Goal: Task Accomplishment & Management: Manage account settings

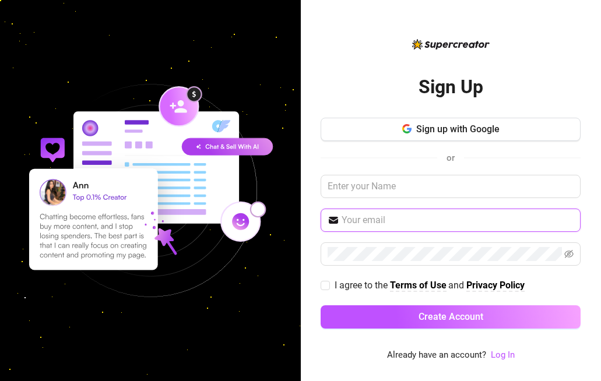
click at [402, 223] on input "text" at bounding box center [458, 220] width 232 height 14
type input "[EMAIL_ADDRESS][DOMAIN_NAME]"
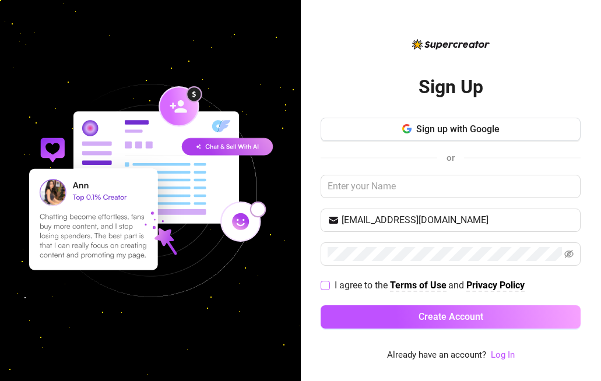
click at [324, 290] on label "I agree to the Terms of Use and Privacy Policy" at bounding box center [425, 285] width 209 height 15
click at [324, 289] on input "I agree to the Terms of Use and Privacy Policy" at bounding box center [325, 285] width 8 height 8
checkbox input "true"
click at [503, 357] on link "Log In" at bounding box center [503, 355] width 24 height 10
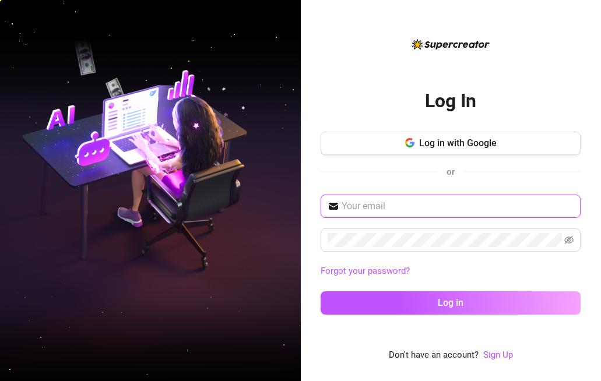
click at [419, 211] on input "text" at bounding box center [458, 206] width 232 height 14
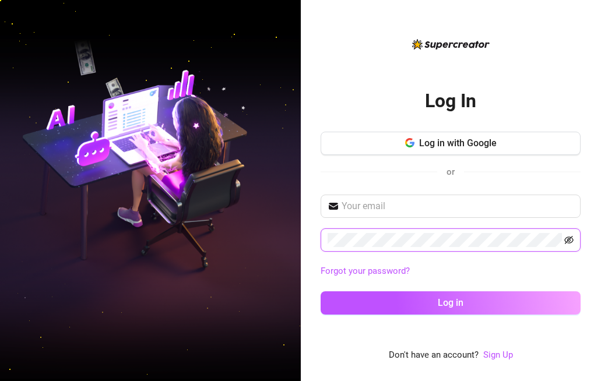
click at [568, 239] on icon "eye-invisible" at bounding box center [569, 240] width 9 height 8
click at [393, 204] on input "text" at bounding box center [458, 206] width 232 height 14
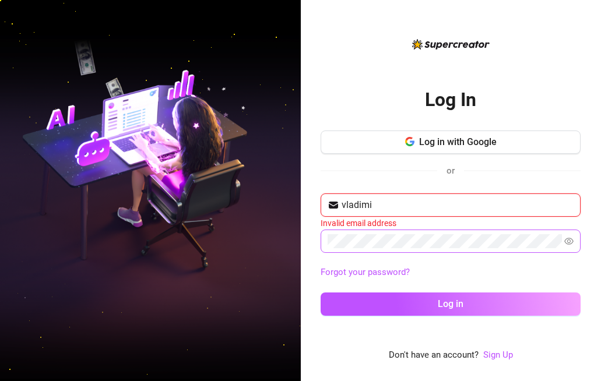
type input "[EMAIL_ADDRESS][DOMAIN_NAME]"
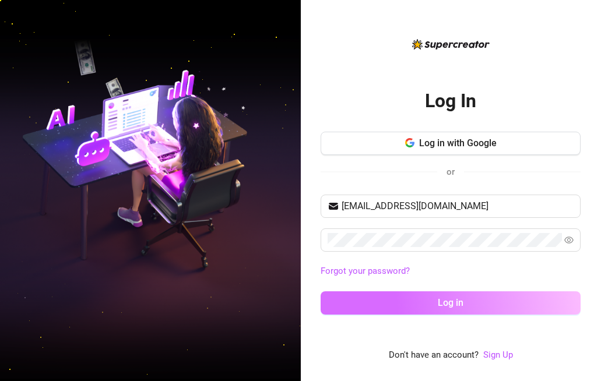
drag, startPoint x: 352, startPoint y: 289, endPoint x: 348, endPoint y: 299, distance: 10.5
click at [352, 290] on div "[EMAIL_ADDRESS][DOMAIN_NAME] Forgot your password? Log in" at bounding box center [451, 260] width 260 height 131
click at [348, 301] on button "Log in" at bounding box center [451, 303] width 260 height 23
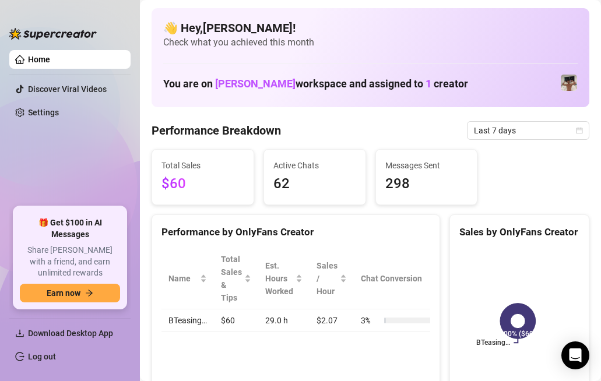
click at [50, 58] on link "Home" at bounding box center [39, 59] width 22 height 9
click at [68, 331] on span "Download Desktop App" at bounding box center [70, 333] width 85 height 9
click at [147, 225] on div "Performance by OnlyFans Creator Name Total Sales & Tips Est. Hours Worked Sales…" at bounding box center [296, 310] width 298 height 190
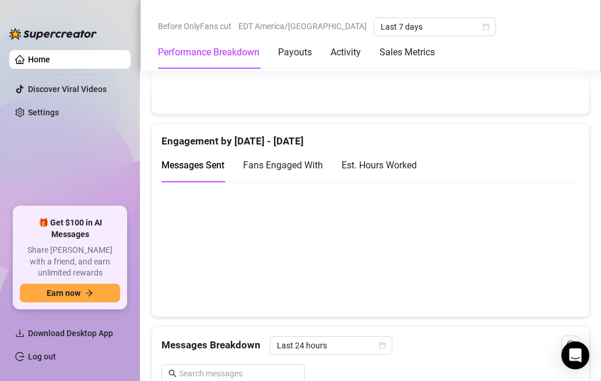
scroll to position [762, 0]
click at [398, 161] on div "Est. Hours Worked" at bounding box center [379, 166] width 75 height 15
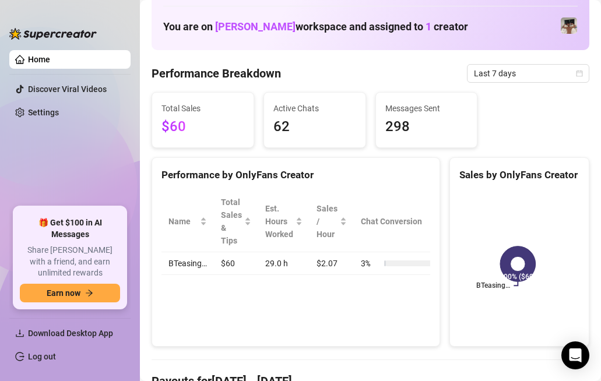
scroll to position [60, 0]
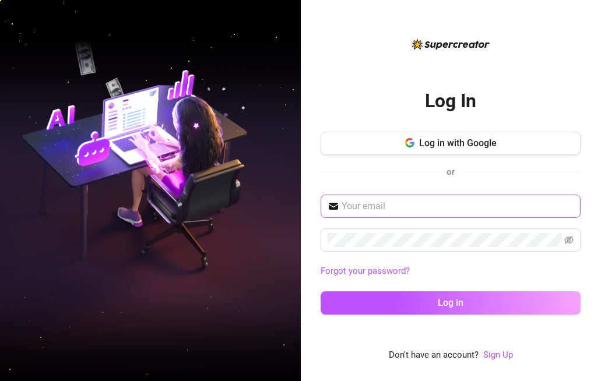
click at [482, 214] on span at bounding box center [451, 206] width 260 height 23
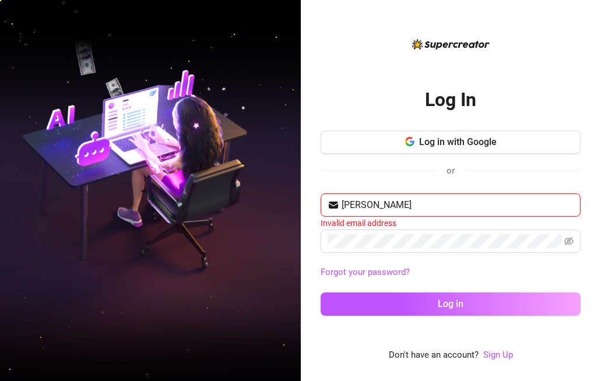
type input "[EMAIL_ADDRESS][DOMAIN_NAME]"
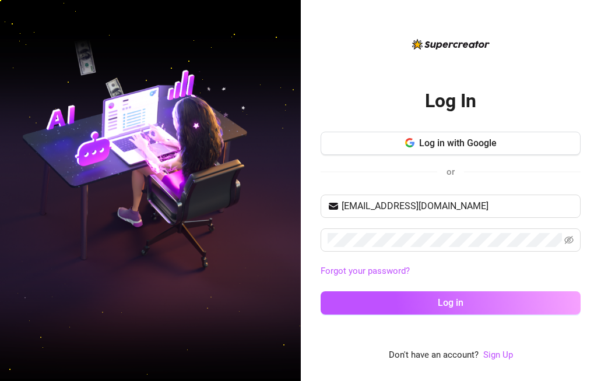
click at [434, 253] on div "vladimircasinto@gmail.com Forgot your password? Log in" at bounding box center [451, 260] width 260 height 131
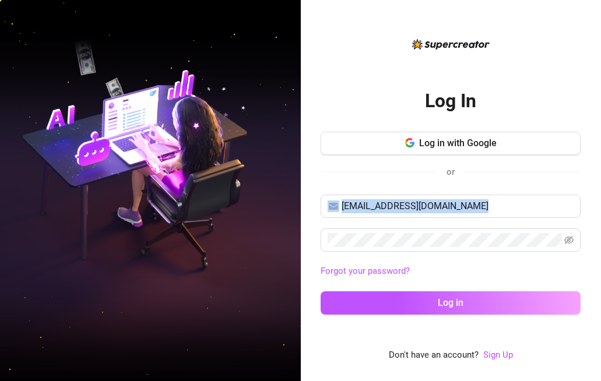
click at [434, 253] on div "vladimircasinto@gmail.com Forgot your password? Log in" at bounding box center [451, 260] width 260 height 131
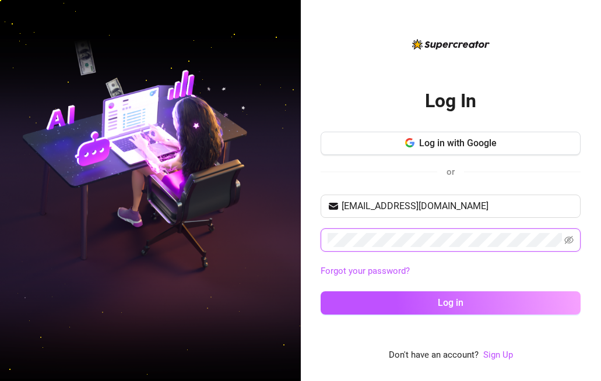
click at [321, 292] on button "Log in" at bounding box center [451, 303] width 260 height 23
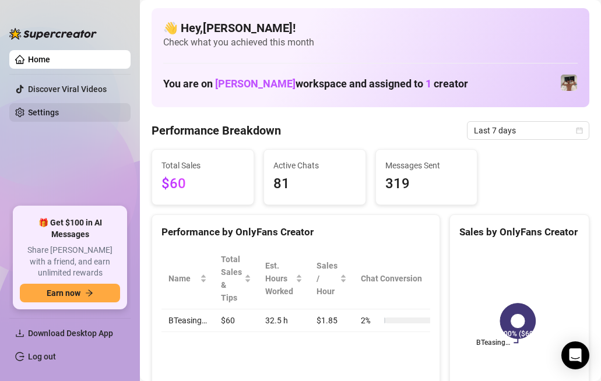
click at [59, 114] on link "Settings" at bounding box center [43, 112] width 31 height 9
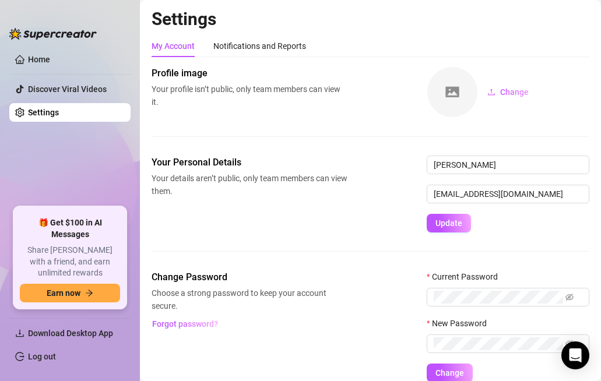
click at [309, 44] on div "My Account Notifications and Reports" at bounding box center [371, 46] width 438 height 22
click at [294, 46] on div "Notifications and Reports" at bounding box center [259, 46] width 93 height 13
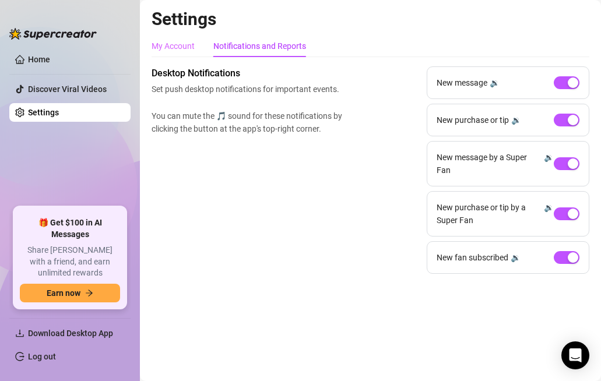
click at [161, 38] on div "My Account" at bounding box center [173, 46] width 43 height 22
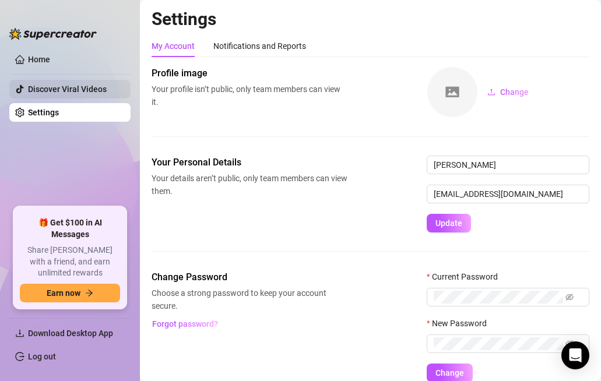
click at [32, 94] on link "Discover Viral Videos" at bounding box center [67, 89] width 79 height 9
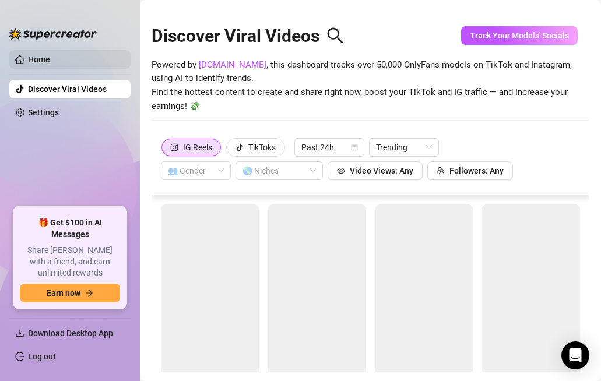
click at [46, 64] on link "Home" at bounding box center [39, 59] width 22 height 9
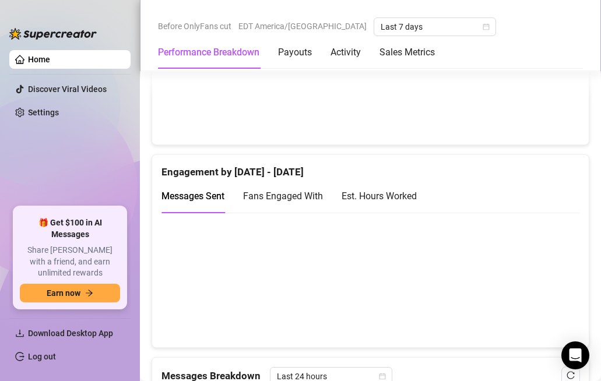
scroll to position [1002, 0]
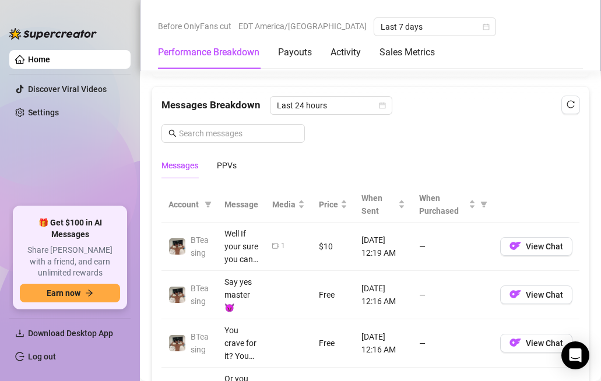
click at [110, 371] on aside "Home Discover Viral Videos Settings 🎁 Get $100 in AI Messages Share Izzy with a…" at bounding box center [70, 190] width 140 height 381
click at [59, 109] on link "Settings" at bounding box center [43, 112] width 31 height 9
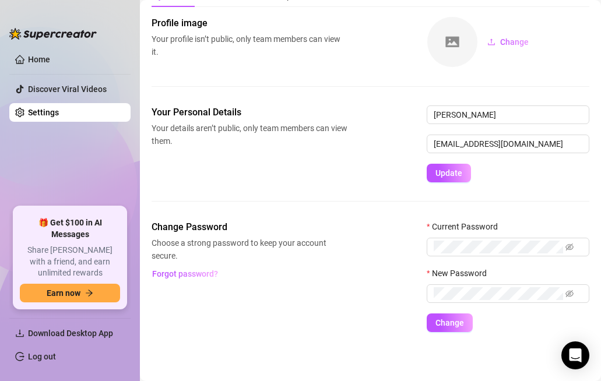
drag, startPoint x: 78, startPoint y: 84, endPoint x: 94, endPoint y: 109, distance: 30.2
click at [78, 85] on link "Discover Viral Videos" at bounding box center [67, 89] width 79 height 9
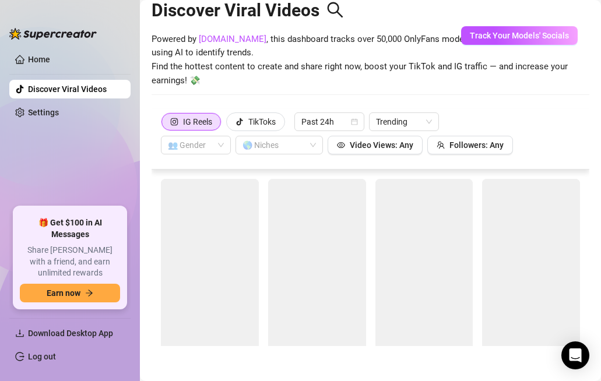
scroll to position [26, 0]
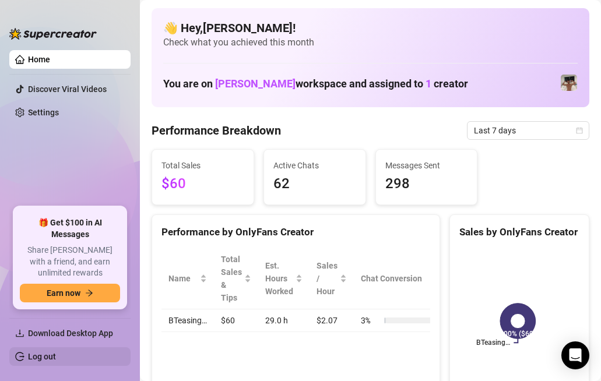
click at [43, 357] on link "Log out" at bounding box center [42, 356] width 28 height 9
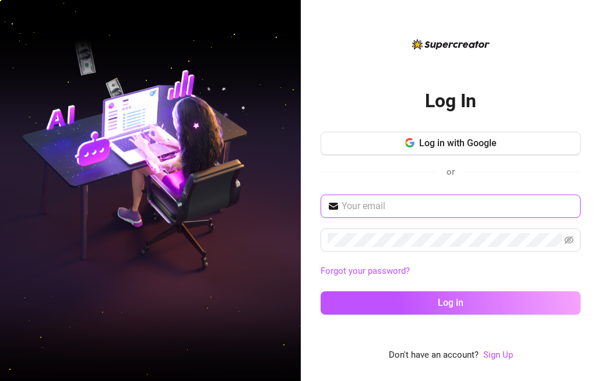
click at [431, 209] on input "text" at bounding box center [458, 206] width 232 height 14
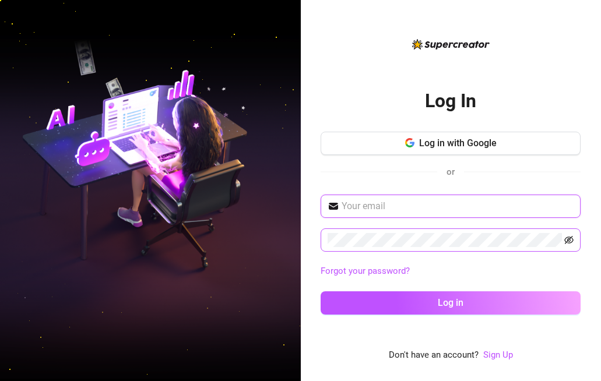
click at [572, 239] on icon "eye-invisible" at bounding box center [569, 240] width 9 height 9
click at [569, 240] on icon "eye" at bounding box center [569, 240] width 9 height 9
click at [394, 207] on input "text" at bounding box center [458, 206] width 232 height 14
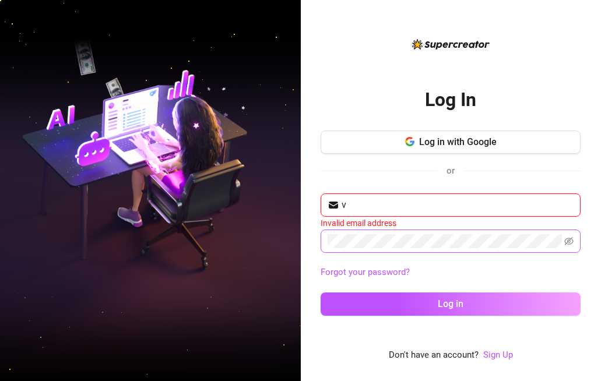
type input "[EMAIL_ADDRESS][DOMAIN_NAME]"
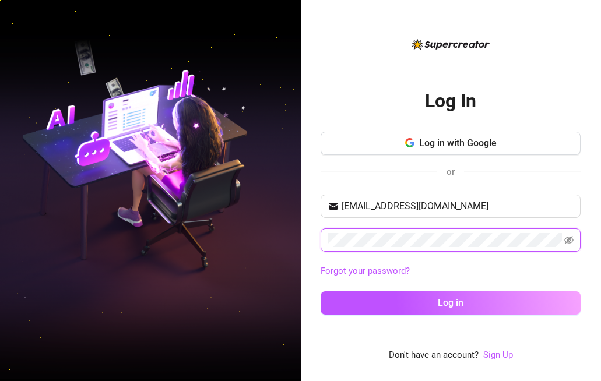
click at [321, 292] on button "Log in" at bounding box center [451, 303] width 260 height 23
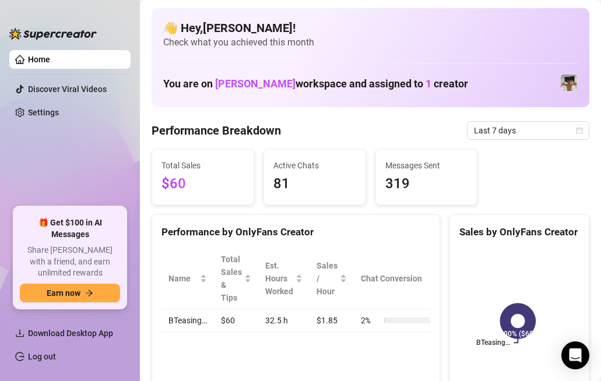
click at [50, 28] on img at bounding box center [52, 34] width 87 height 12
drag, startPoint x: 40, startPoint y: 57, endPoint x: 37, endPoint y: 69, distance: 12.5
click at [40, 57] on link "Home" at bounding box center [39, 59] width 22 height 9
click at [35, 94] on link "Discover Viral Videos" at bounding box center [67, 89] width 79 height 9
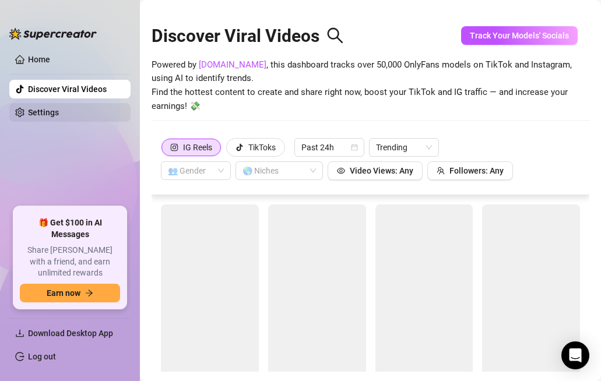
click at [33, 117] on link "Settings" at bounding box center [43, 112] width 31 height 9
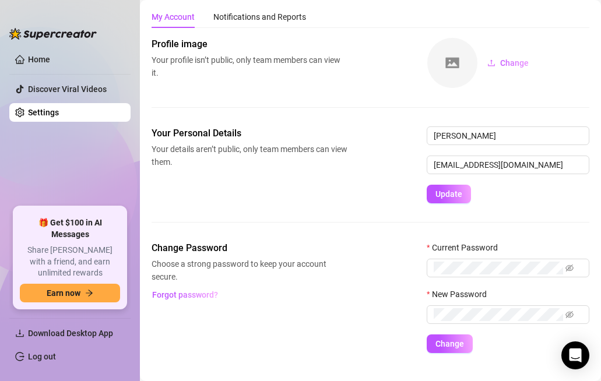
scroll to position [51, 0]
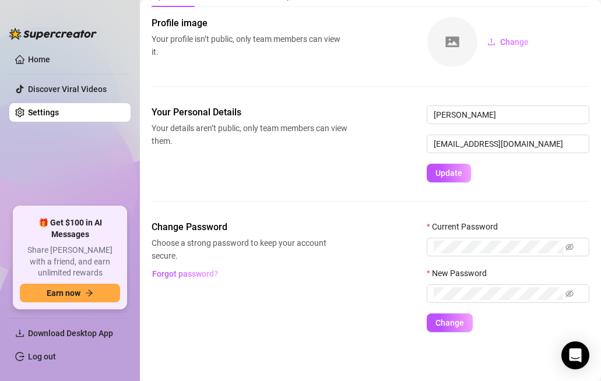
click at [44, 181] on ul "Home Discover Viral Videos Settings" at bounding box center [69, 123] width 121 height 157
drag, startPoint x: 45, startPoint y: 180, endPoint x: 55, endPoint y: 177, distance: 10.0
click at [52, 177] on ul "Home Discover Viral Videos Settings" at bounding box center [69, 123] width 121 height 157
drag, startPoint x: 55, startPoint y: 177, endPoint x: 43, endPoint y: 169, distance: 13.9
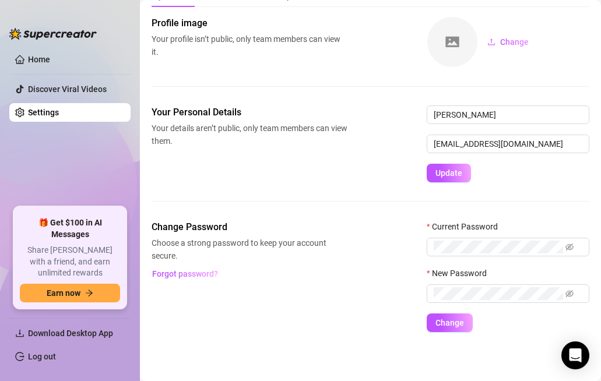
click at [54, 175] on ul "Home Discover Viral Videos Settings" at bounding box center [69, 123] width 121 height 157
drag, startPoint x: 388, startPoint y: 75, endPoint x: 191, endPoint y: 51, distance: 198.6
click at [388, 75] on div "Profile image Your profile isn’t public, only team members can view it. Change" at bounding box center [371, 60] width 438 height 89
drag, startPoint x: 126, startPoint y: 198, endPoint x: 75, endPoint y: 195, distance: 51.4
click at [123, 198] on ul "Home Discover Viral Videos Settings" at bounding box center [69, 123] width 121 height 157
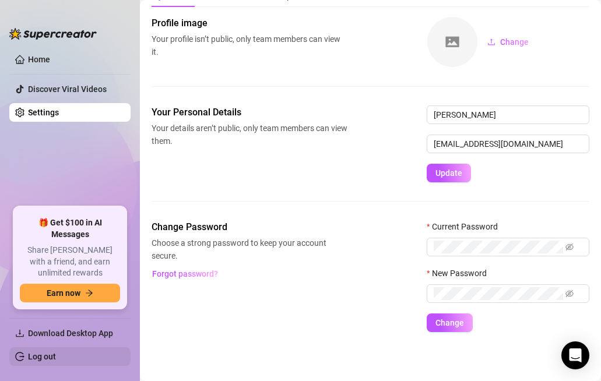
click at [56, 362] on link "Log out" at bounding box center [42, 356] width 28 height 9
